Goal: Task Accomplishment & Management: Use online tool/utility

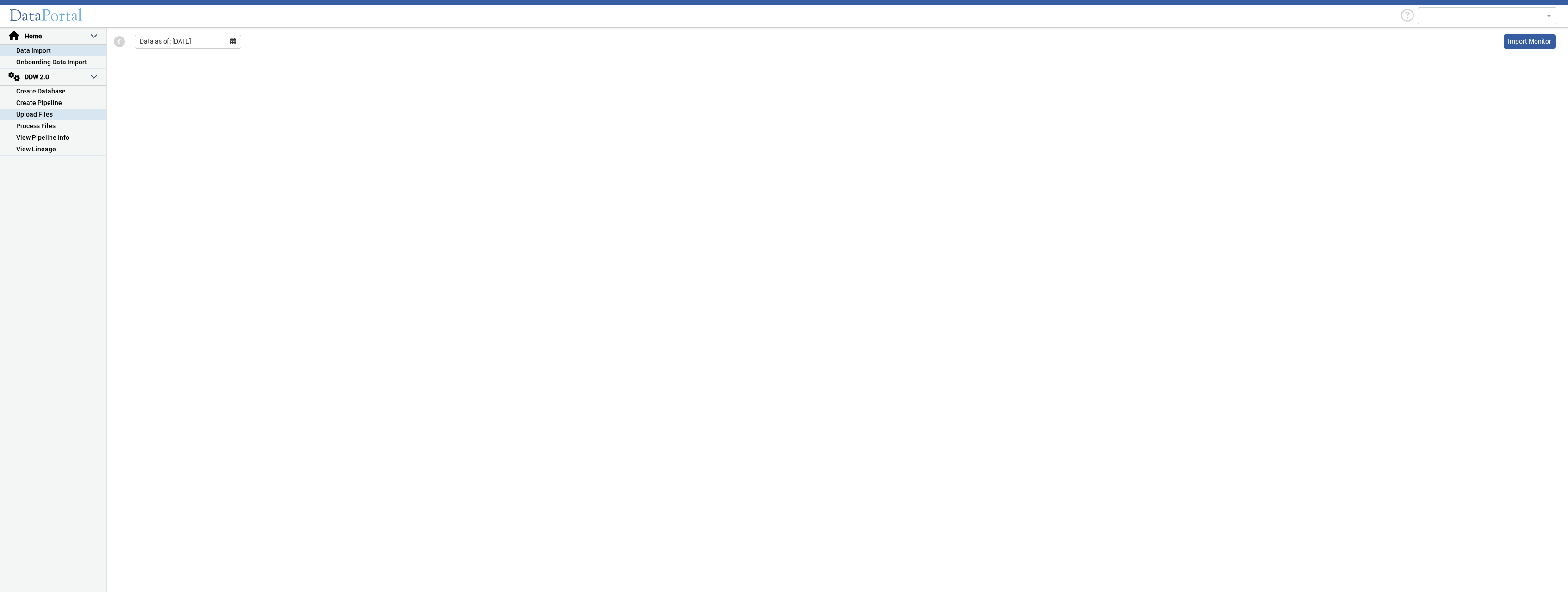
click at [52, 114] on link "Upload Files" at bounding box center [53, 115] width 106 height 12
click at [112, 94] on select "-- Select Database -- DDW2_DENIS2_API_DEV DDW2_DENIS3_API_DEV DDW2_DENIS4_API_D…" at bounding box center [182, 103] width 139 height 18
select select "7: Object"
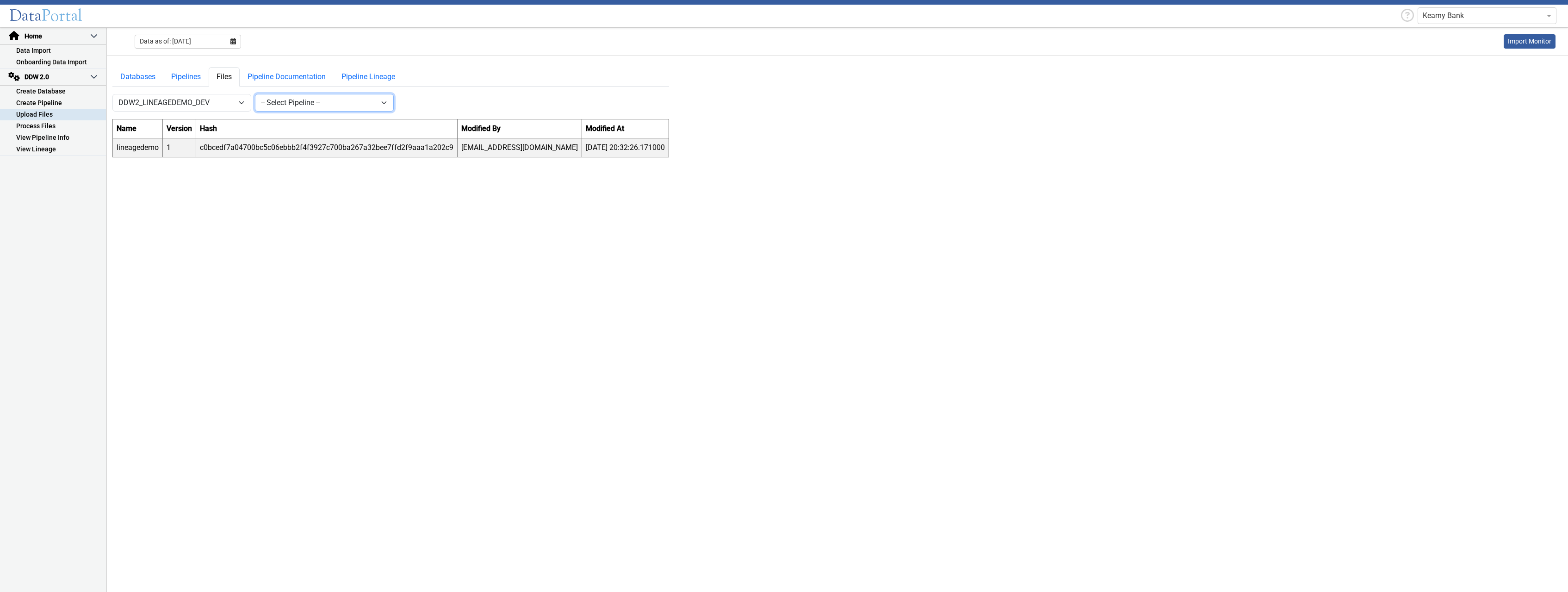
click at [255, 94] on select "-- Select Pipeline -- lineagedemo" at bounding box center [324, 103] width 139 height 18
select select "1: Object"
click option "lineagedemo" at bounding box center [0, 0] width 0 height 0
click at [411, 106] on button "New" at bounding box center [411, 103] width 27 height 18
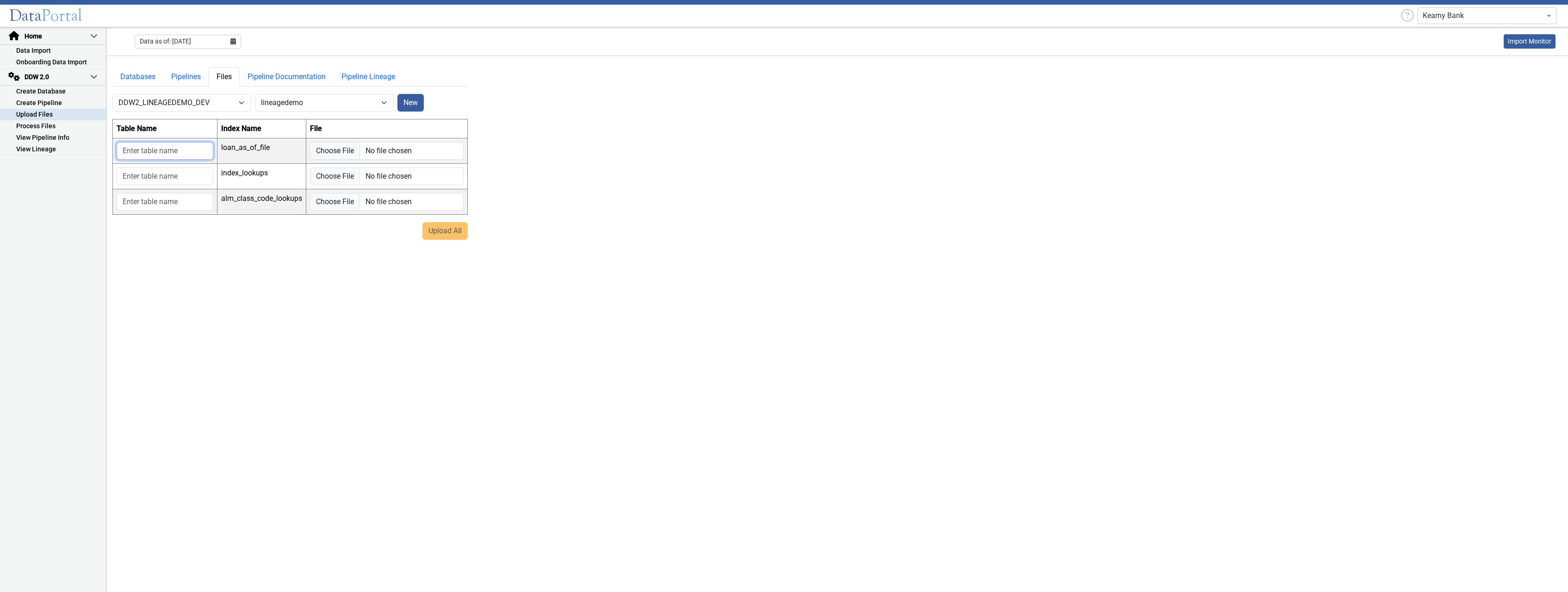
click at [158, 149] on input "text" at bounding box center [165, 151] width 97 height 18
type input "a"
click at [169, 175] on input "text" at bounding box center [165, 176] width 97 height 18
type input "aa"
click at [166, 199] on input "text" at bounding box center [165, 201] width 97 height 18
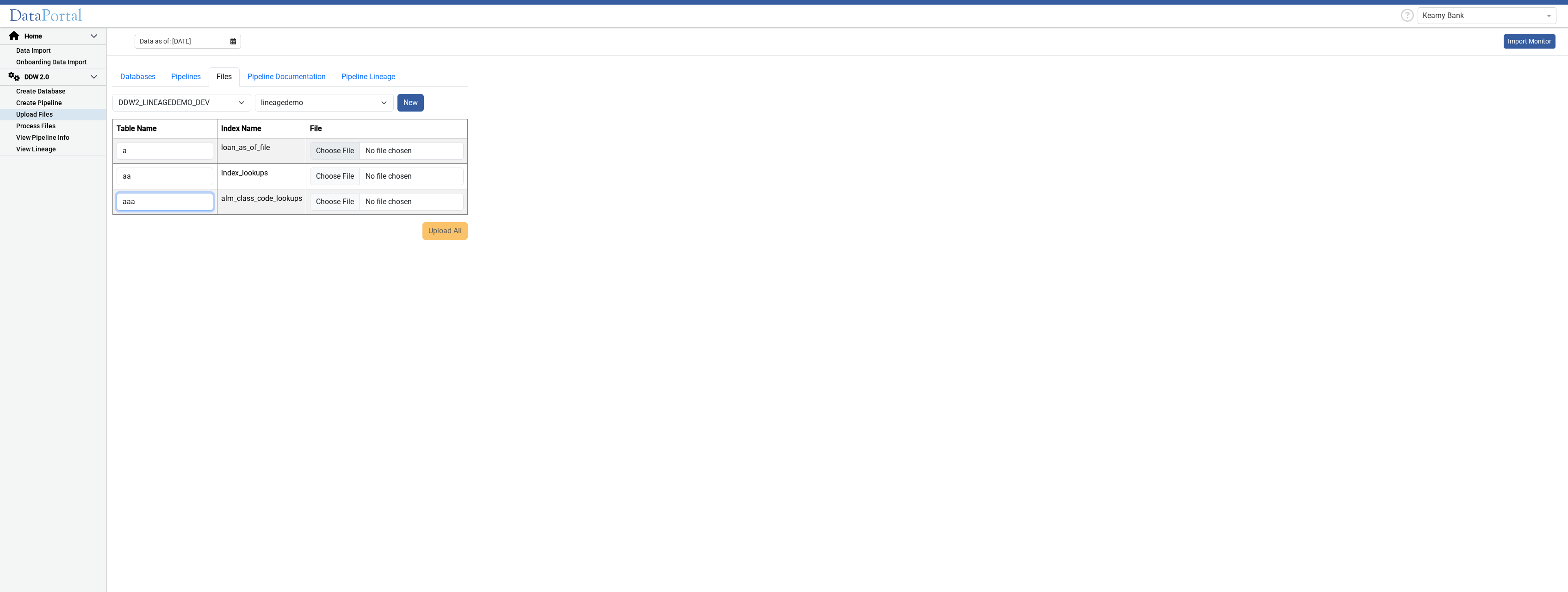
type input "aaa"
click at [334, 149] on input "file" at bounding box center [387, 151] width 154 height 18
type input "C:\fakepath\Royal_03312025_v2.csv"
click at [333, 191] on input "file" at bounding box center [387, 188] width 154 height 18
type input "C:\fakepath\DCG_IndexCodes_New.csv"
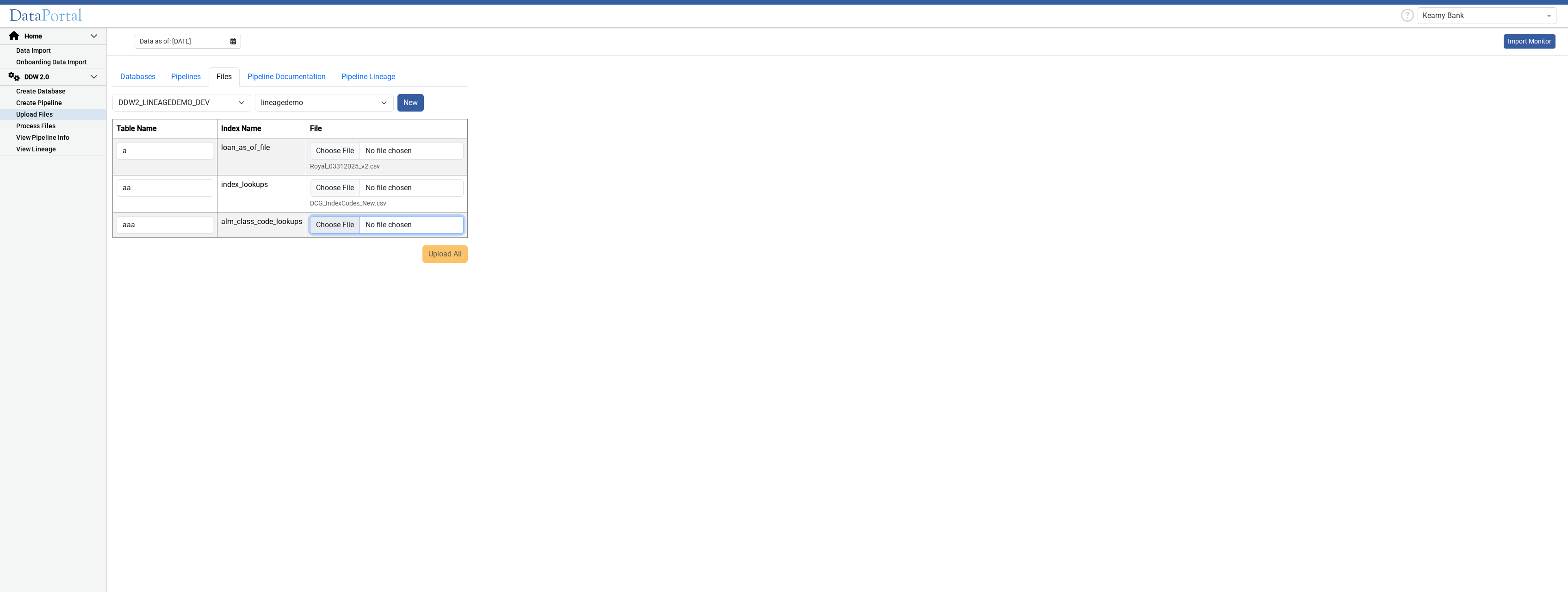
click at [337, 229] on input "file" at bounding box center [387, 225] width 154 height 18
type input "C:\fakepath\DCG_ALM_Class_Codes.csv"
click at [445, 265] on button "Upload All" at bounding box center [445, 265] width 45 height 18
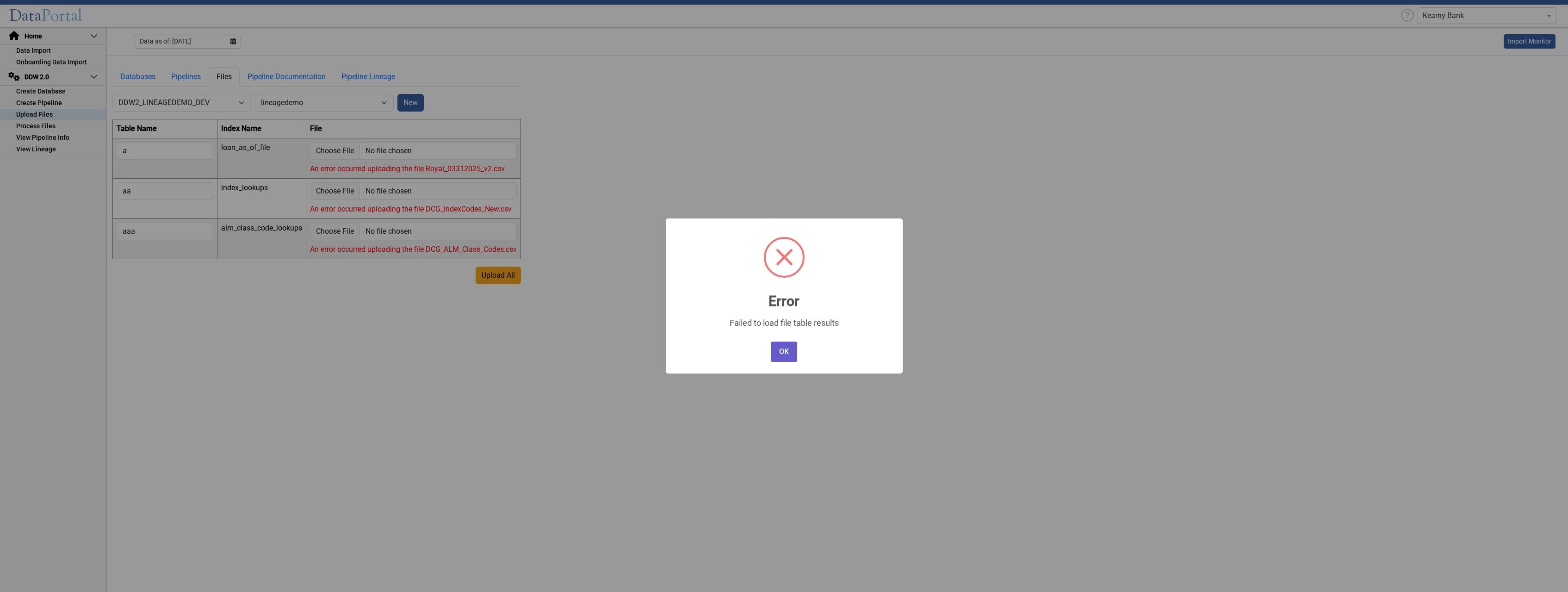
click at [782, 354] on button "OK" at bounding box center [784, 351] width 26 height 20
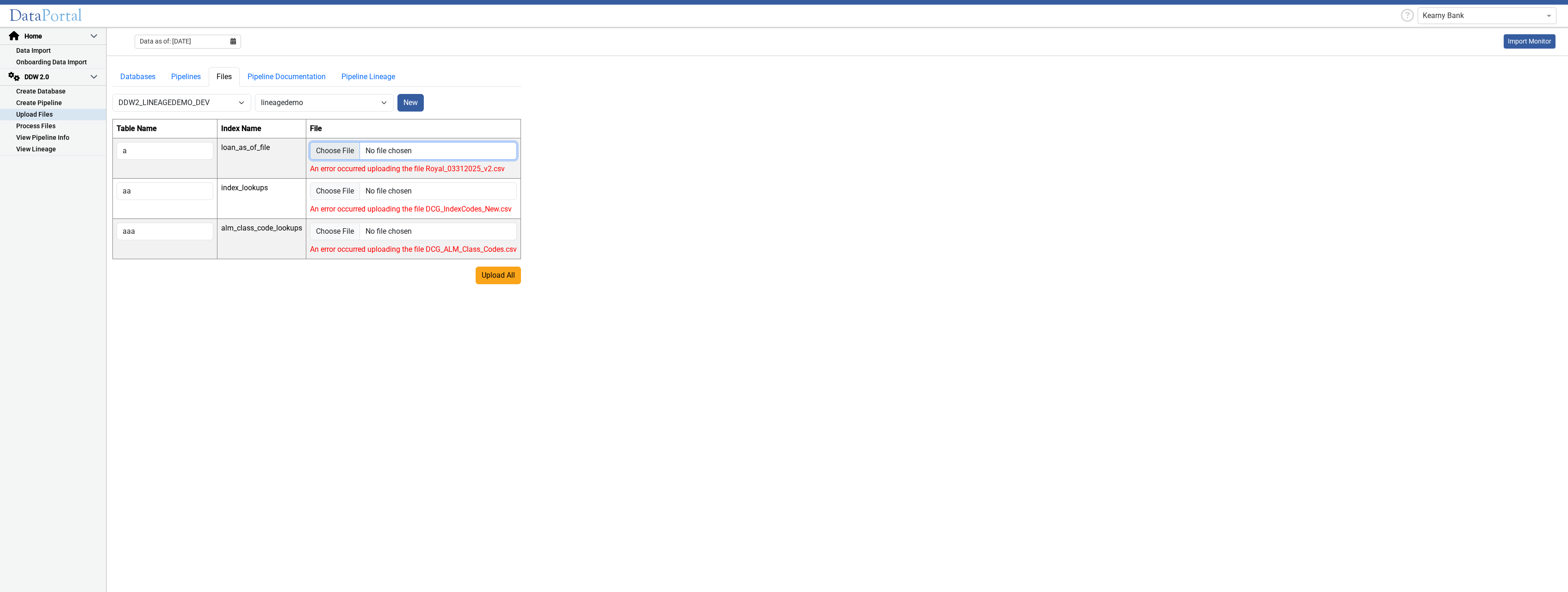
click at [339, 151] on input "file" at bounding box center [413, 151] width 207 height 18
click at [936, 290] on main "Databases Pipelines Files Pipeline Documentation Pipeline Lineage -- Select Dat…" at bounding box center [838, 324] width 1461 height 537
